Goal: Check status: Check status

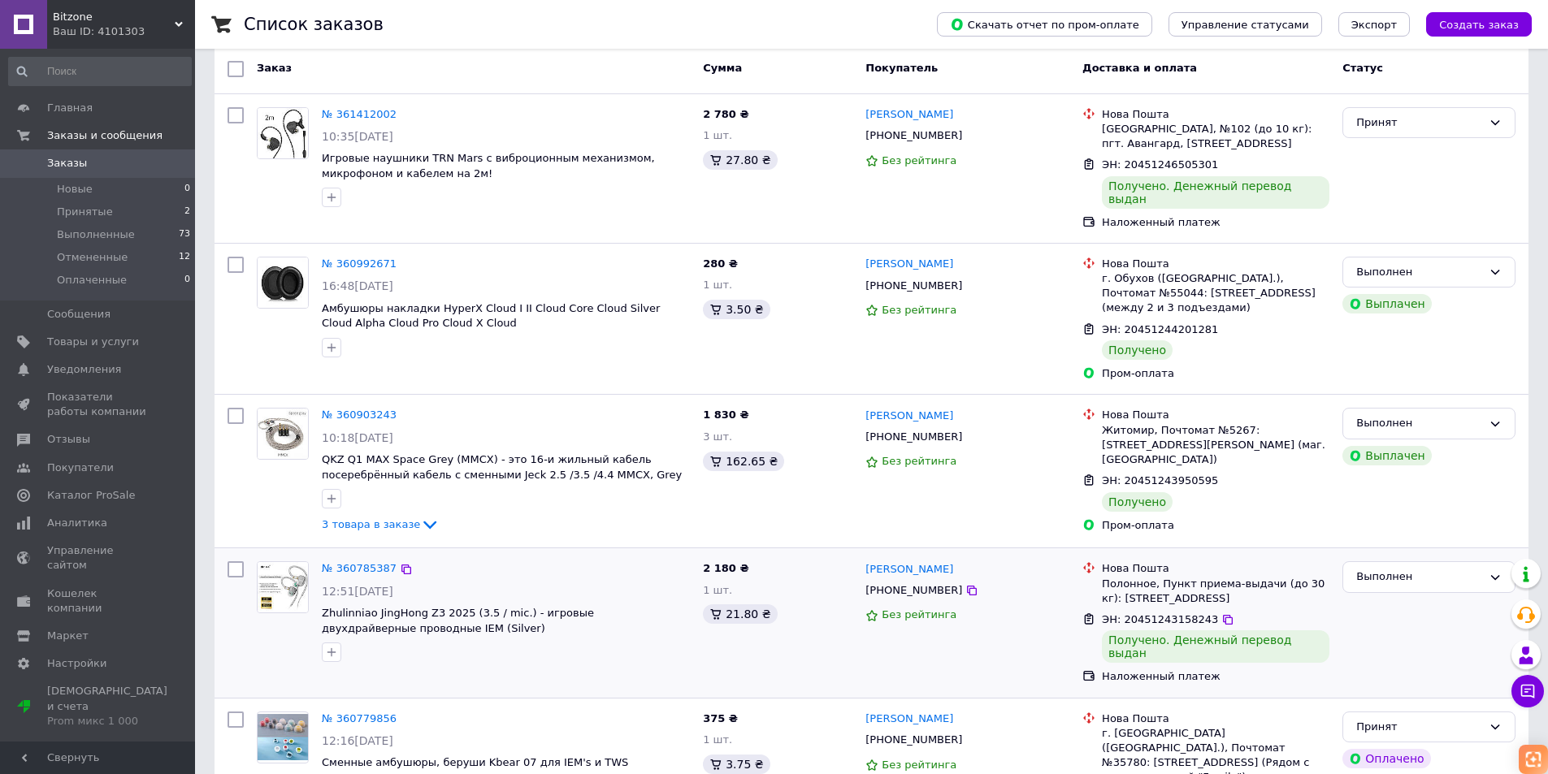
scroll to position [162, 0]
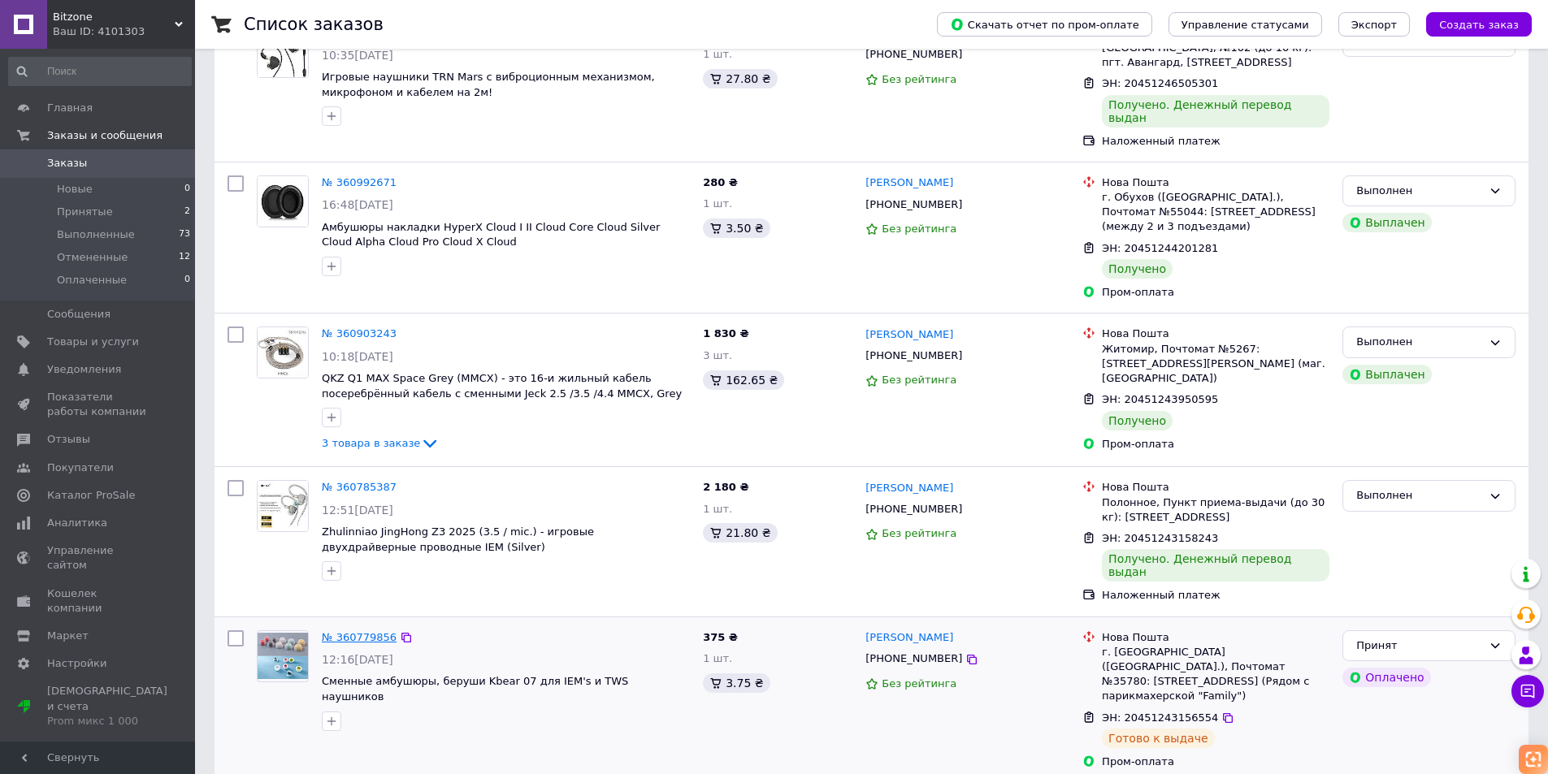
click at [352, 631] on link "№ 360779856" at bounding box center [359, 637] width 75 height 12
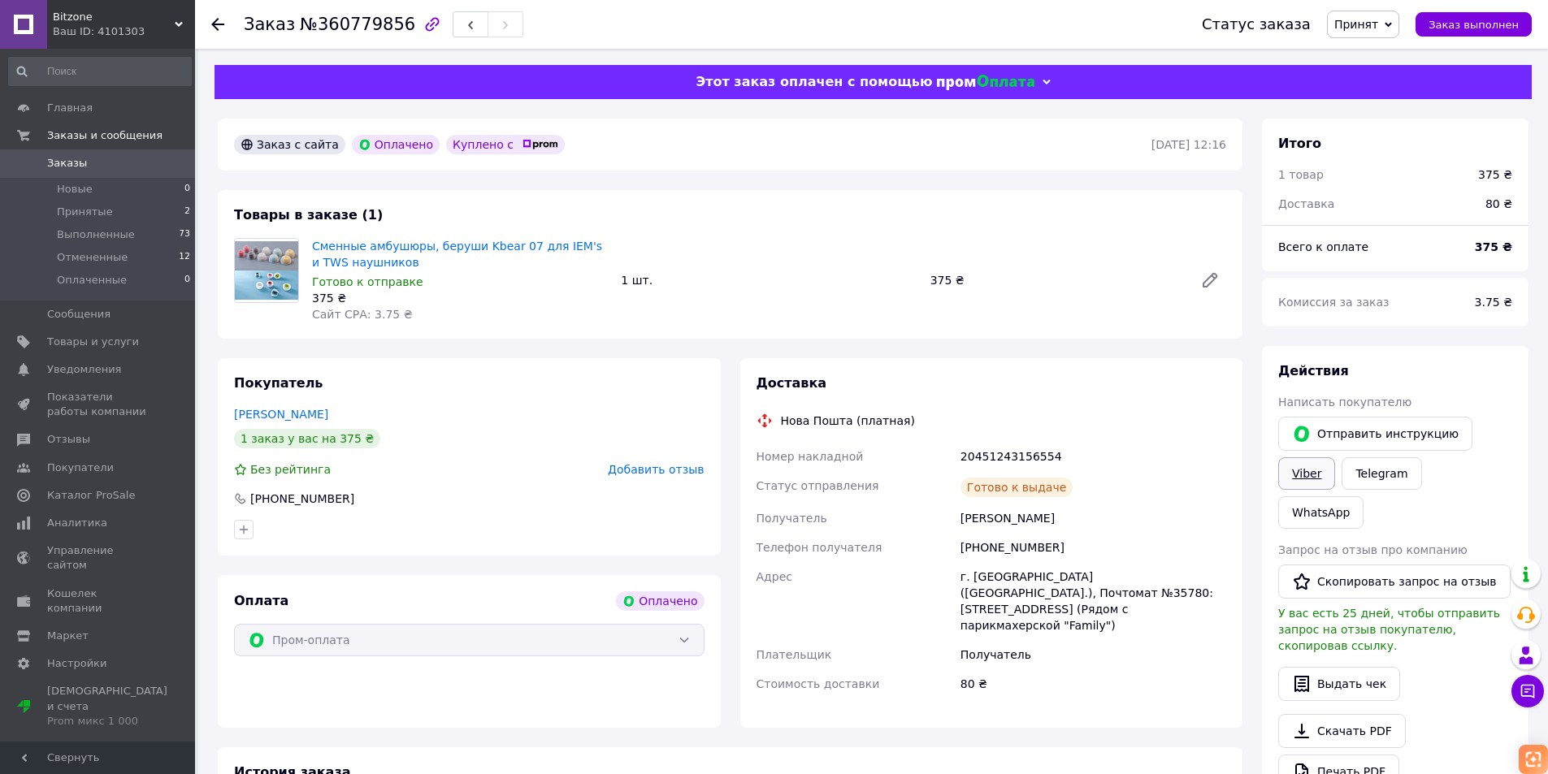
click at [1310, 479] on link "Viber" at bounding box center [1306, 473] width 57 height 32
click at [108, 215] on li "Принятые 2" at bounding box center [100, 212] width 200 height 23
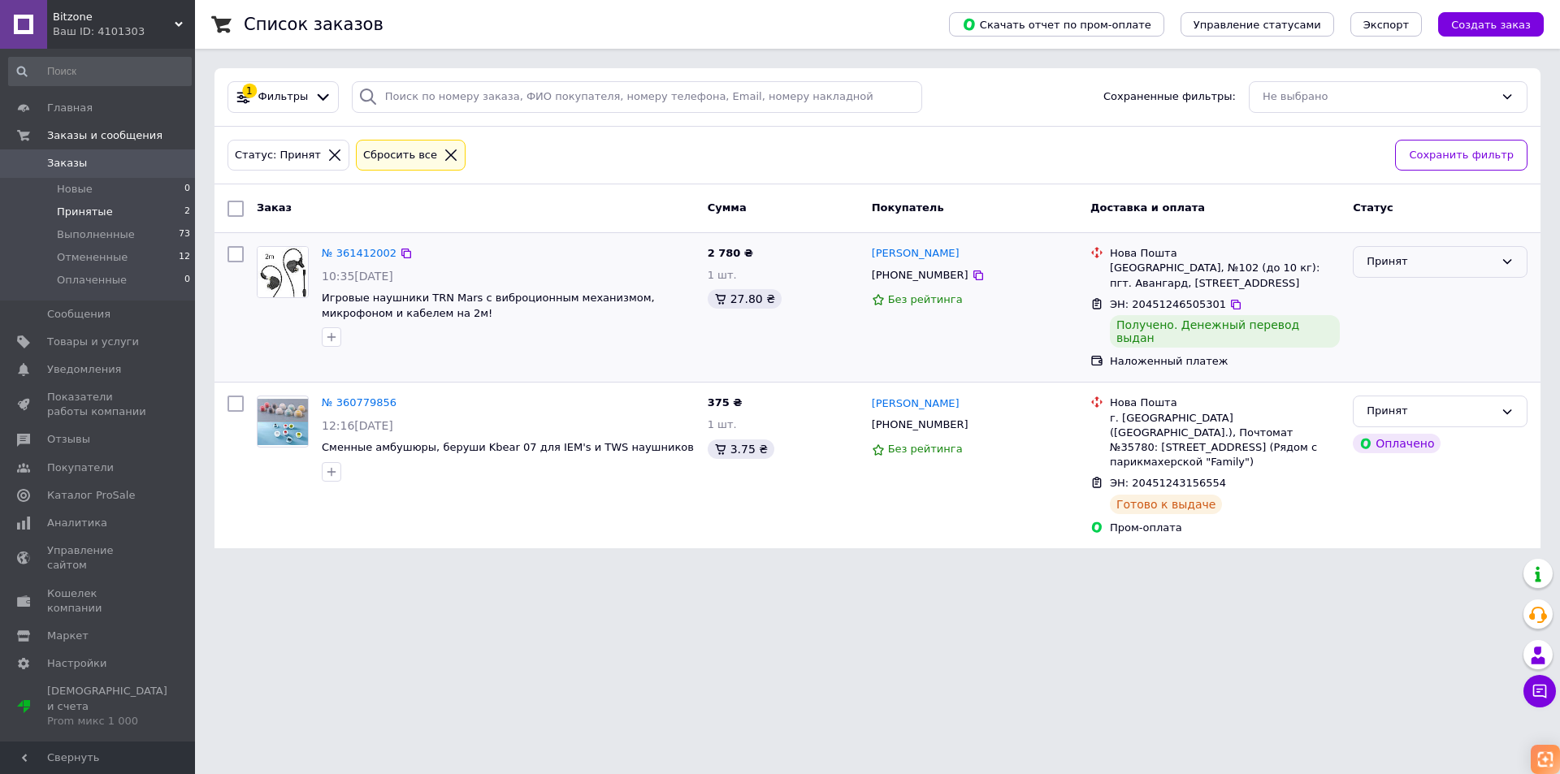
click at [1428, 263] on div "Принят" at bounding box center [1431, 261] width 128 height 17
click at [1403, 300] on li "Выполнен" at bounding box center [1440, 296] width 173 height 30
click at [952, 568] on html "Bitzone Ваш ID: 4101303 Сайт Bitzone Кабинет покупателя Проверить состояние сис…" at bounding box center [780, 284] width 1560 height 568
drag, startPoint x: 1000, startPoint y: 695, endPoint x: 966, endPoint y: 679, distance: 37.8
click at [1000, 568] on html "Bitzone Ваш ID: 4101303 Сайт Bitzone Кабинет покупателя Проверить состояние сис…" at bounding box center [780, 284] width 1560 height 568
